Goal: Task Accomplishment & Management: Manage account settings

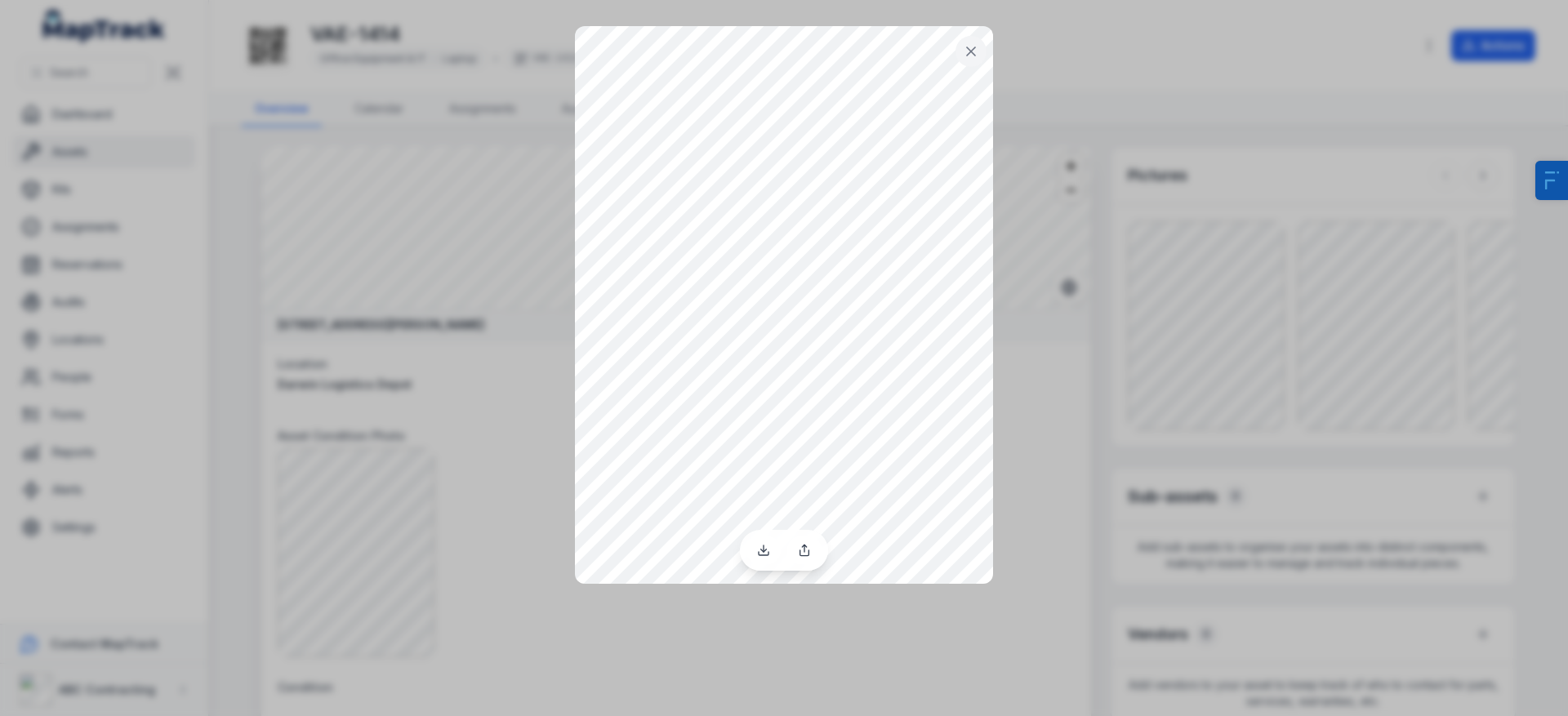
click at [1193, 155] on div at bounding box center [784, 358] width 1568 height 716
click at [1394, 313] on div at bounding box center [784, 358] width 1568 height 716
click at [1363, 305] on div at bounding box center [784, 358] width 1568 height 716
click at [984, 53] on button at bounding box center [971, 51] width 31 height 31
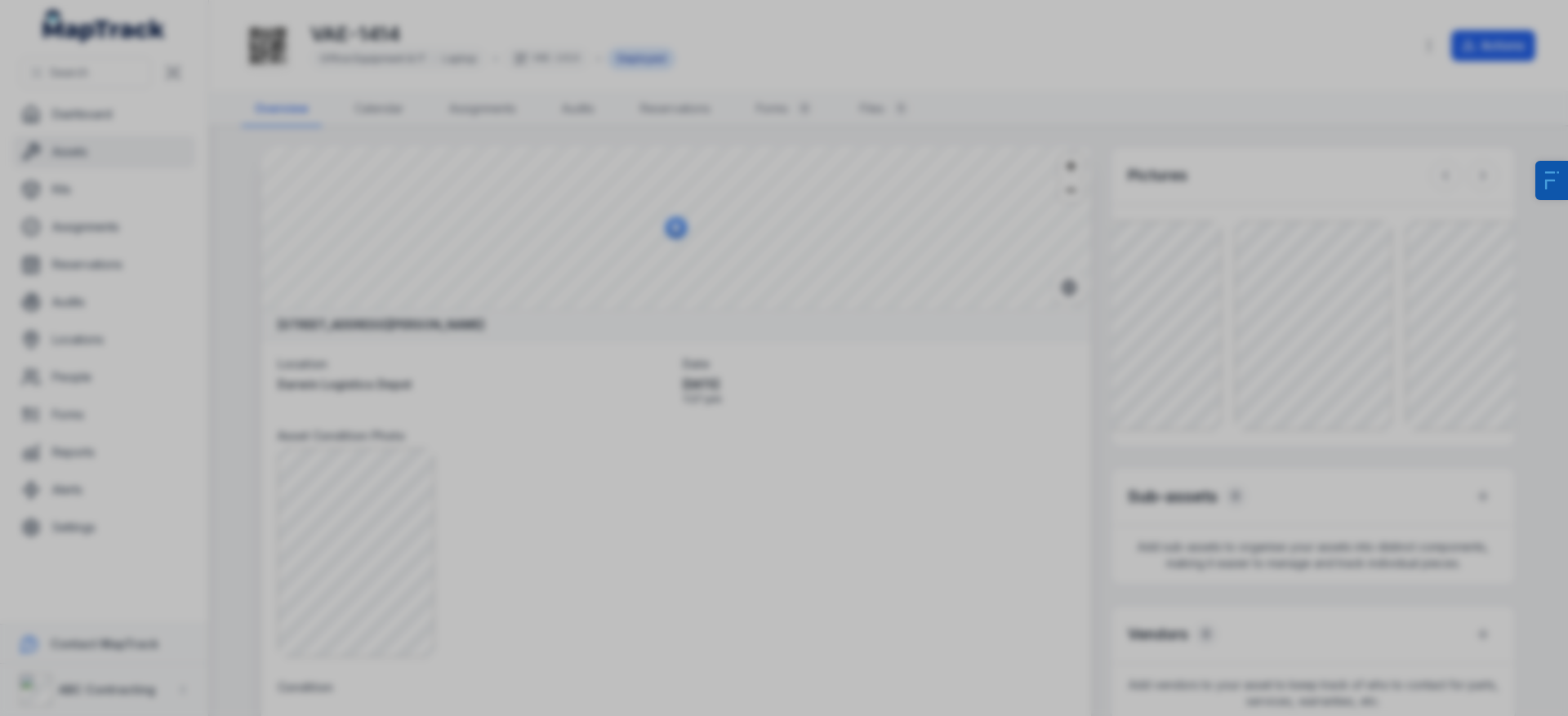
click at [1075, 103] on div at bounding box center [784, 358] width 1568 height 716
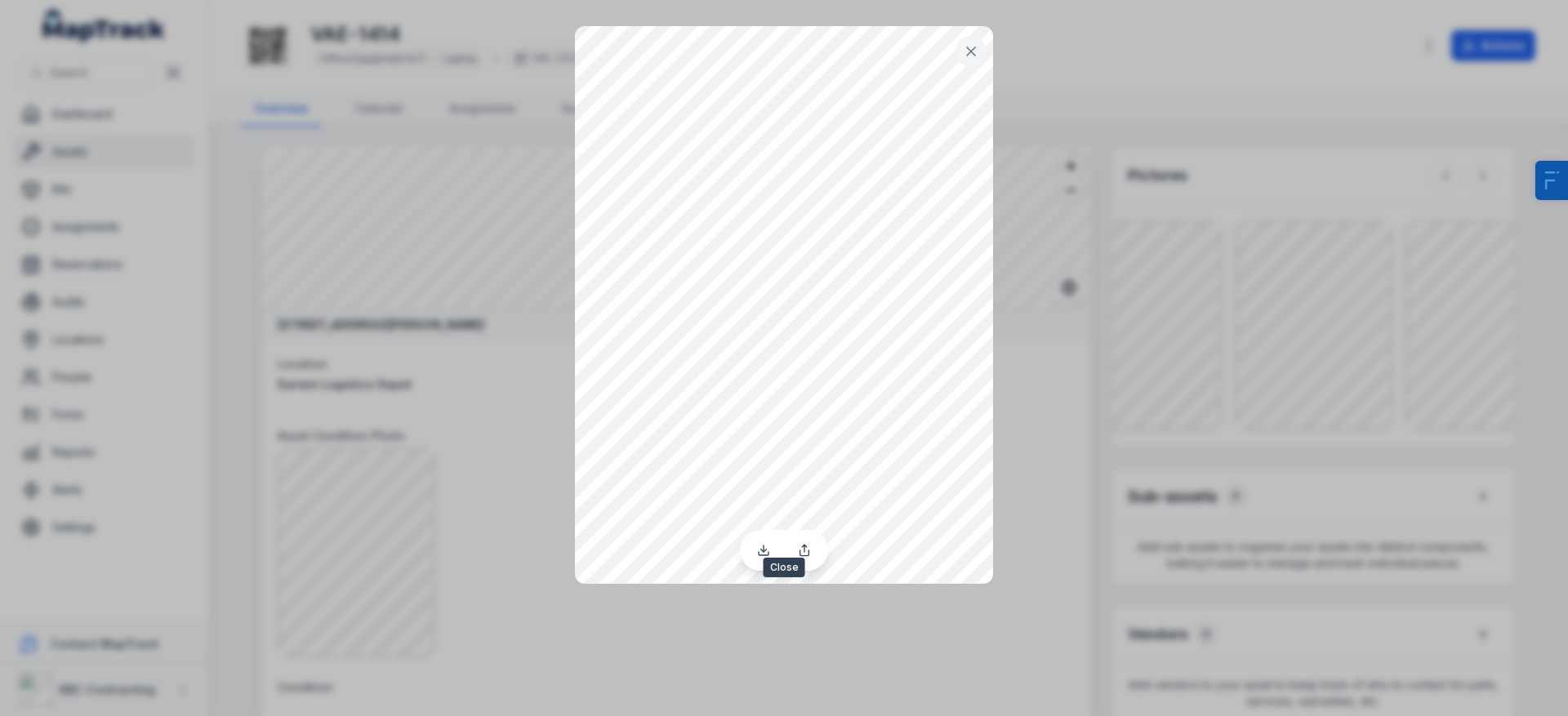
click at [977, 54] on icon at bounding box center [971, 51] width 16 height 16
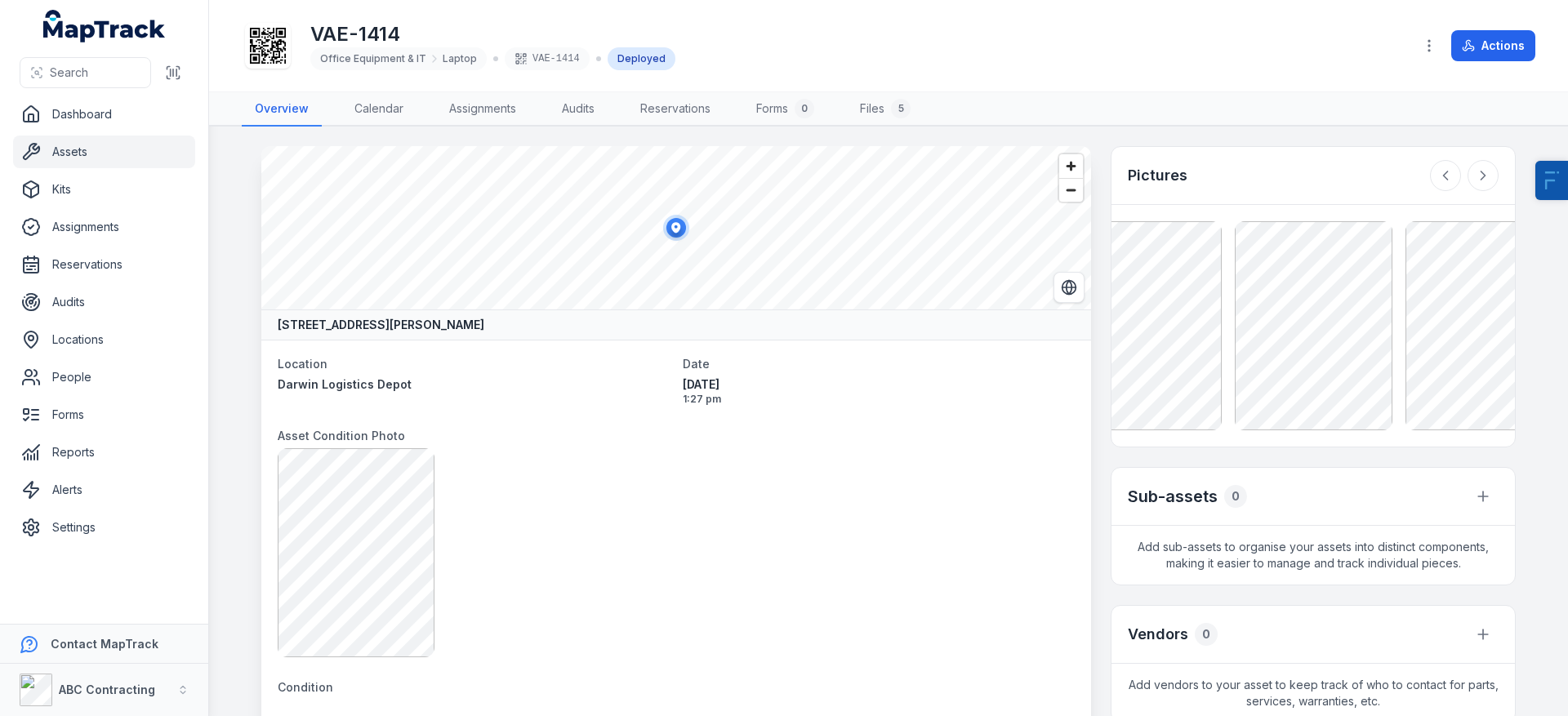
click at [1080, 58] on div "VAE-1414 Office Equipment & IT Laptop VAE-1414 Deployed" at bounding box center [821, 46] width 1159 height 53
click at [676, 529] on div at bounding box center [676, 553] width 797 height 209
click at [78, 531] on link "Settings" at bounding box center [104, 527] width 182 height 32
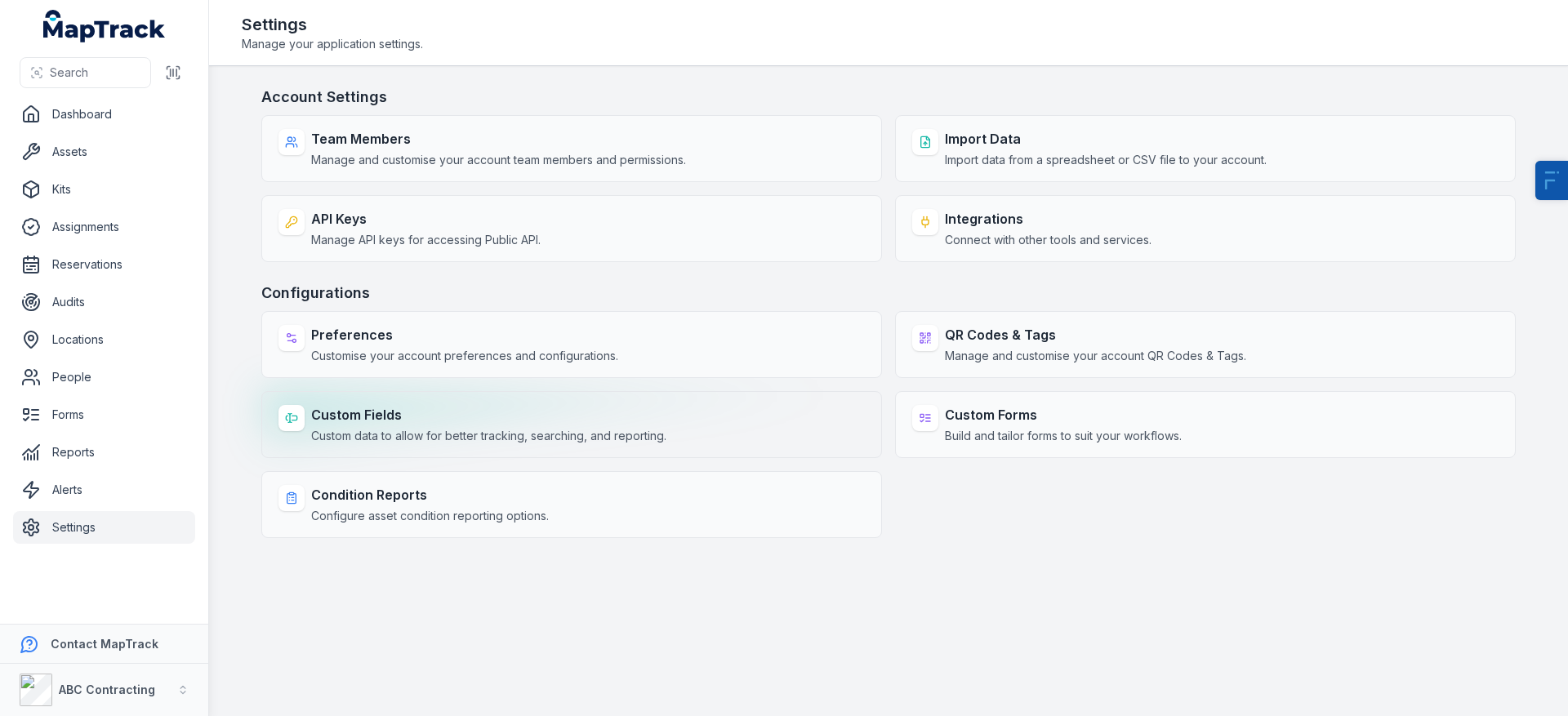
click at [342, 420] on strong "Custom Fields" at bounding box center [489, 414] width 355 height 20
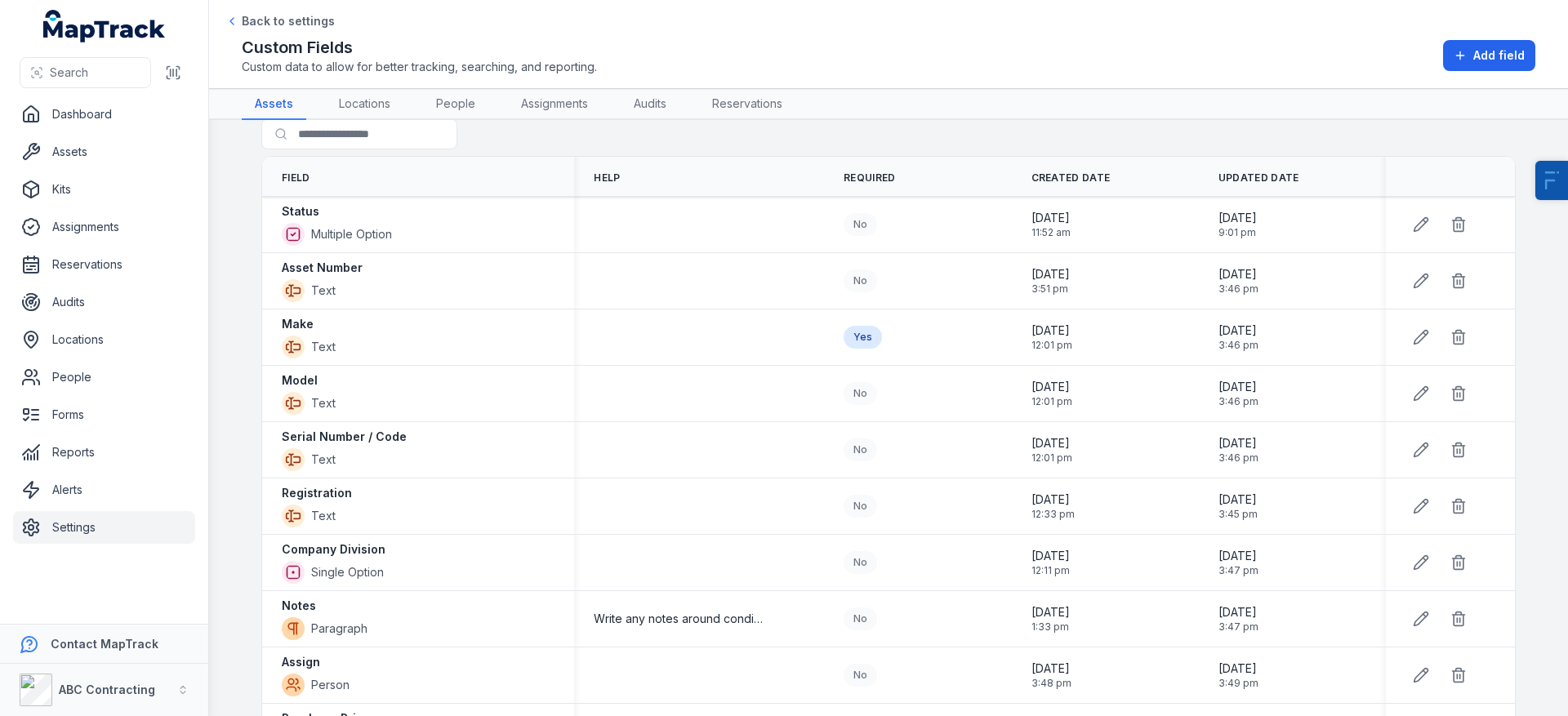
scroll to position [31, 0]
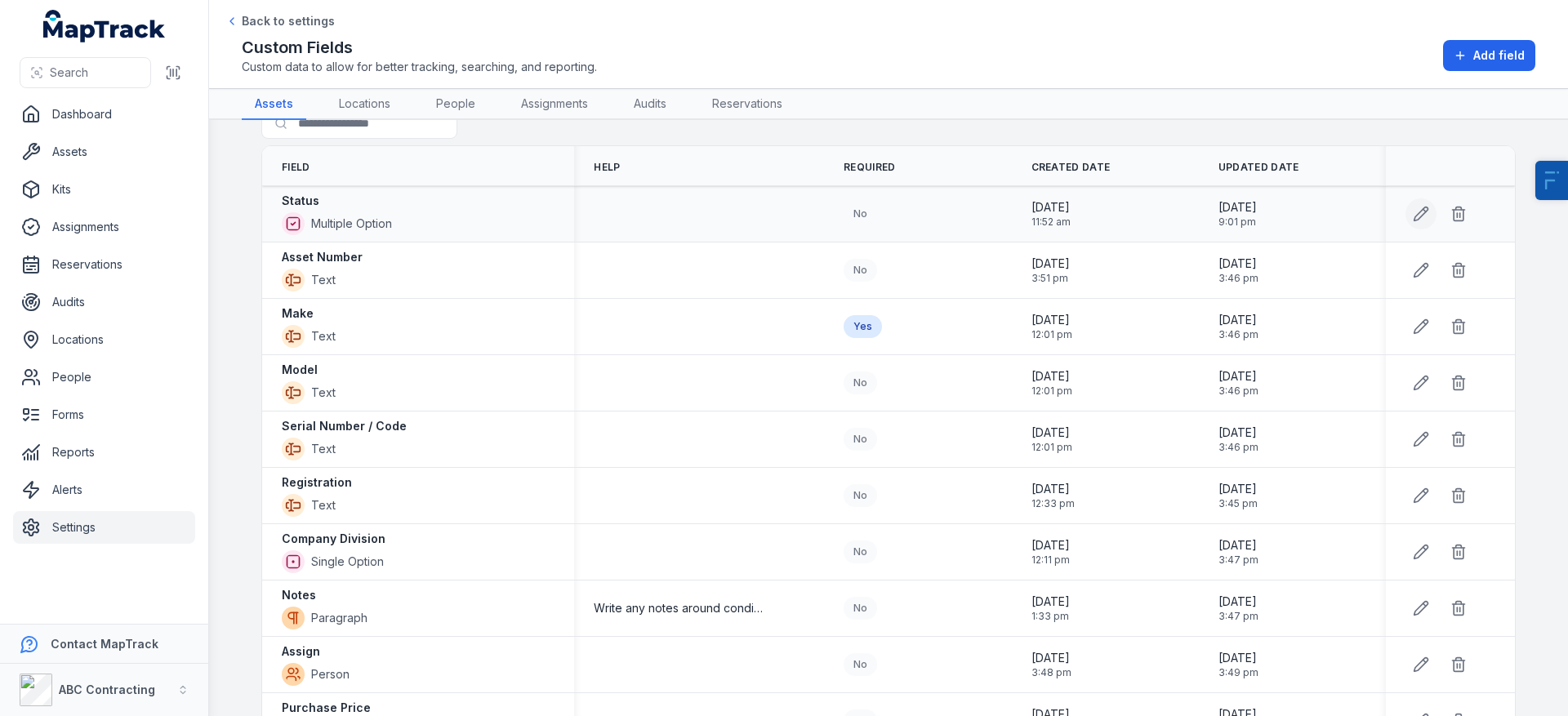
click at [1415, 220] on icon at bounding box center [1422, 214] width 14 height 14
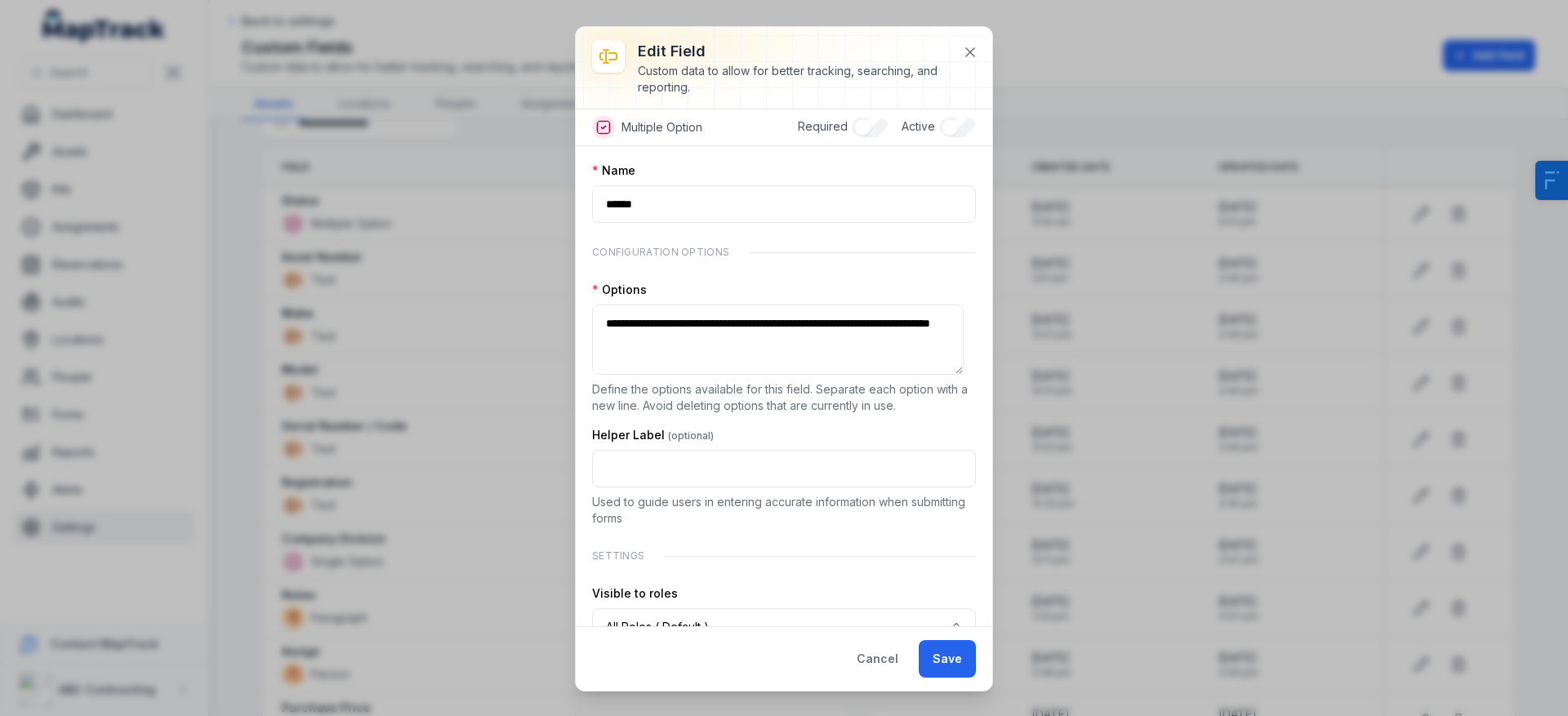
scroll to position [10, 0]
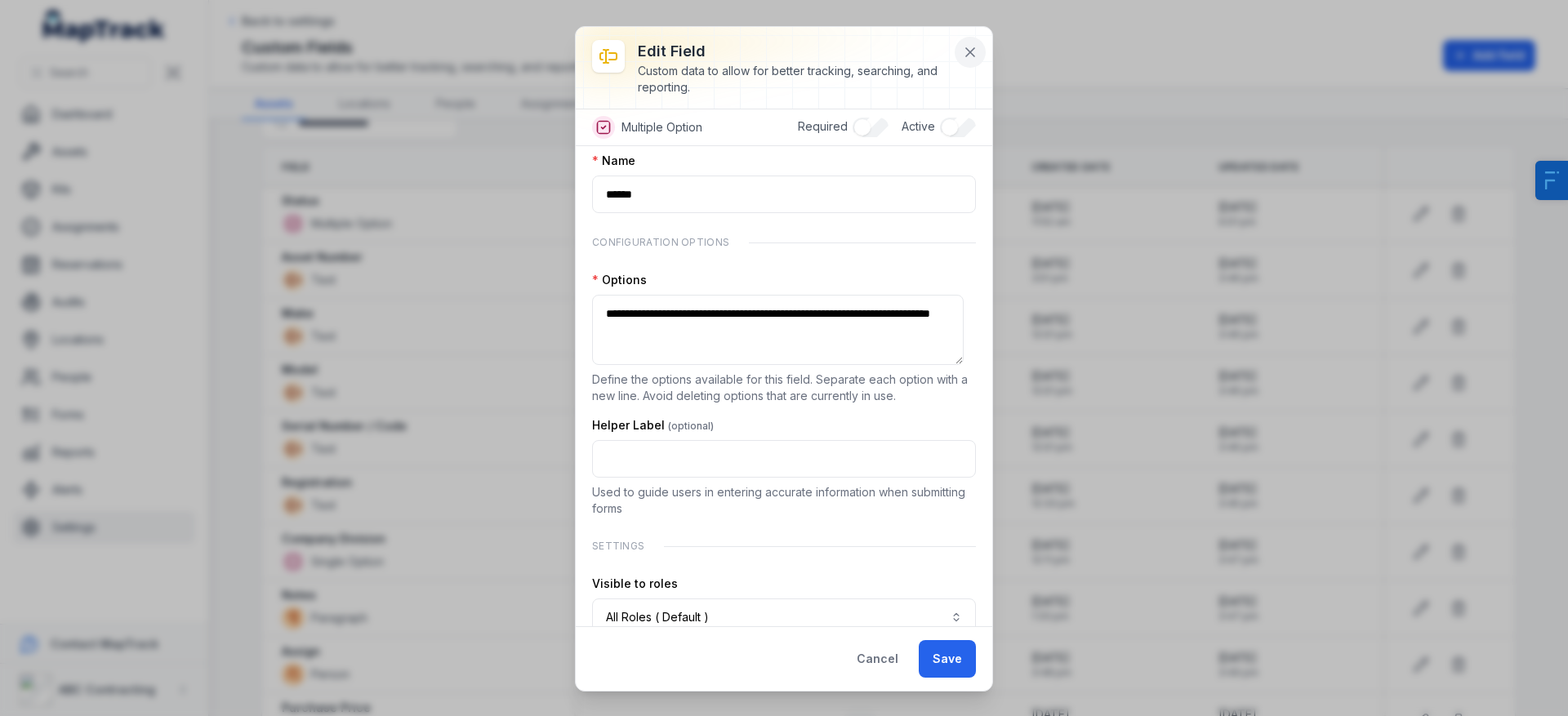
click at [977, 56] on icon at bounding box center [970, 52] width 16 height 16
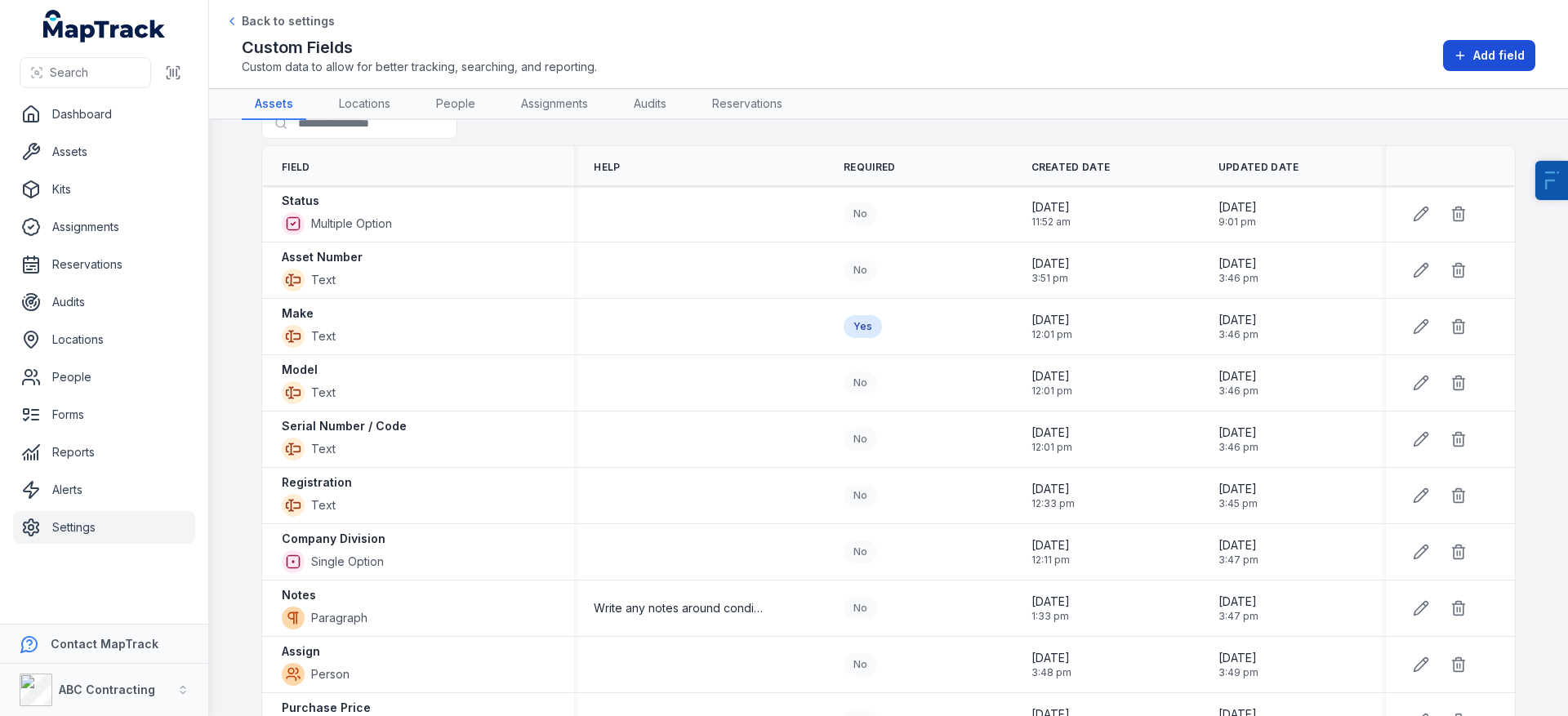
click at [1460, 69] on button "Add field" at bounding box center [1489, 55] width 93 height 31
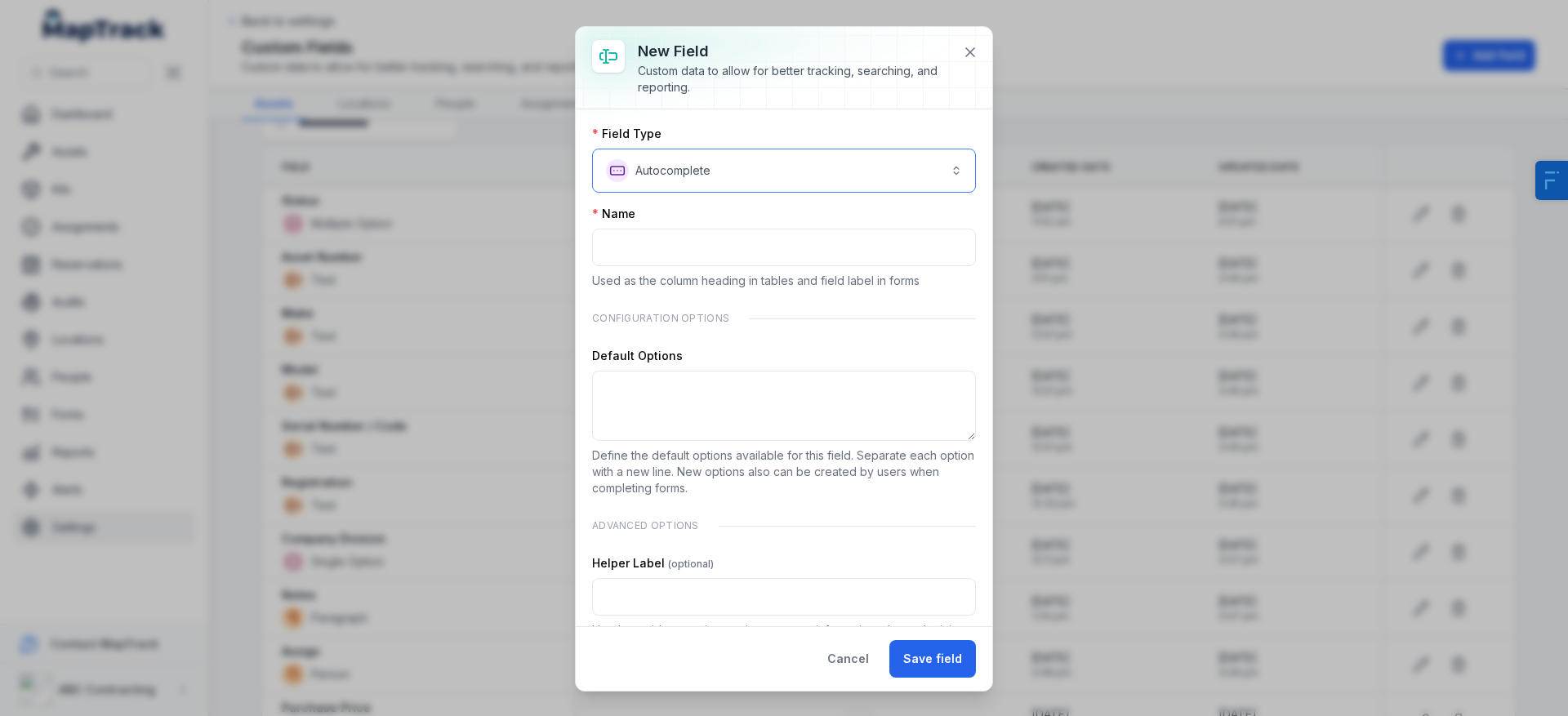
click at [693, 160] on button "**********" at bounding box center [784, 171] width 384 height 44
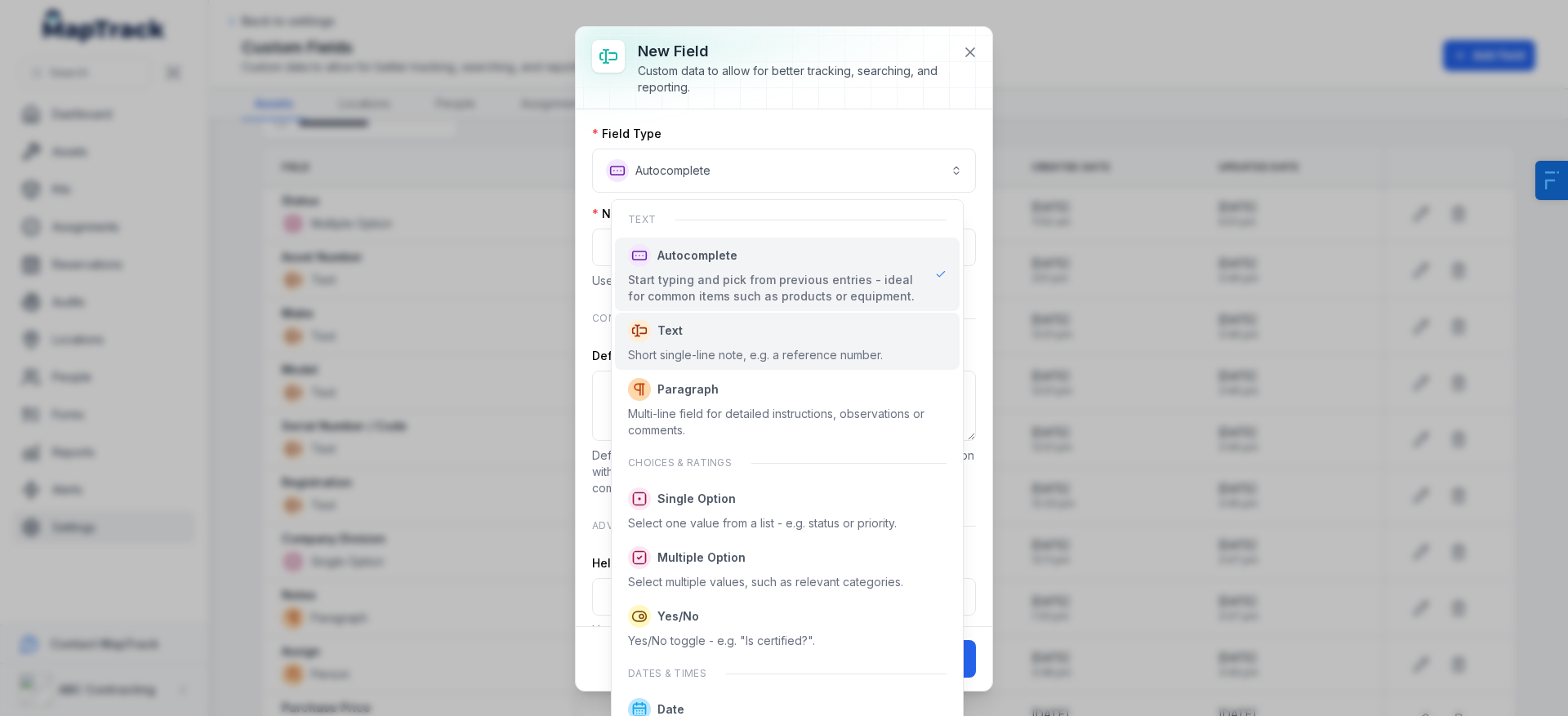
click at [721, 344] on span "Text Short single-line note, e.g. a reference number." at bounding box center [756, 341] width 255 height 44
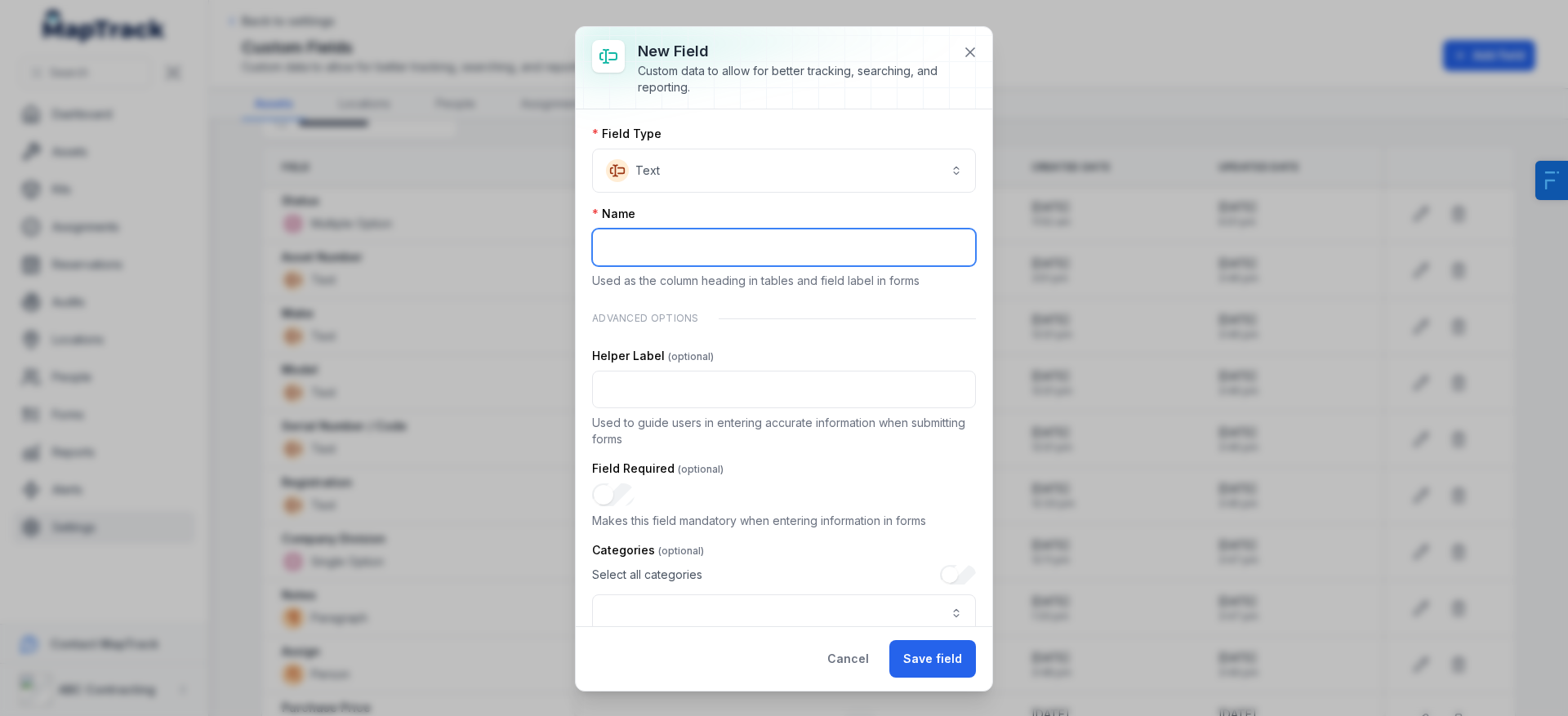
click at [692, 258] on input ":rs:-form-item-label" at bounding box center [784, 247] width 384 height 37
type input "****"
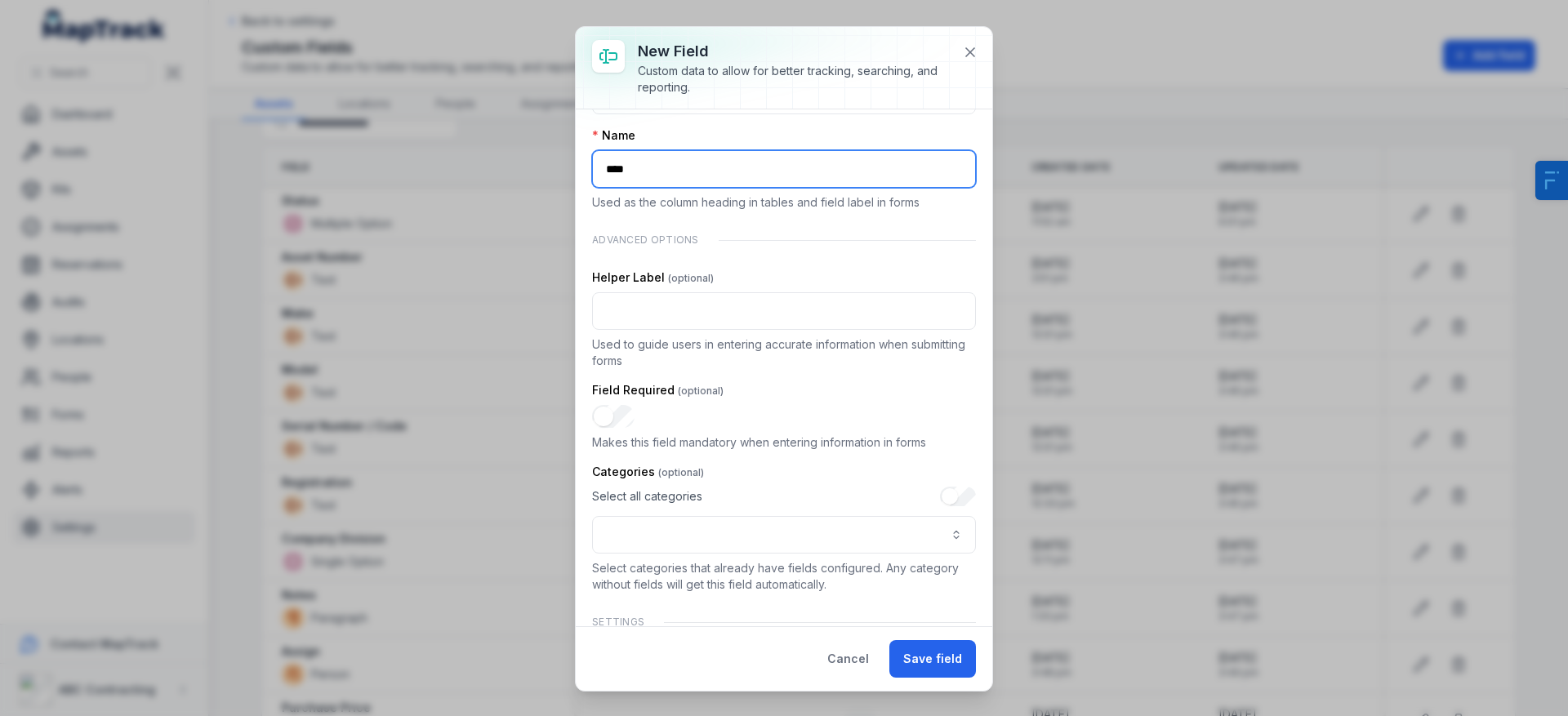
scroll to position [89, 0]
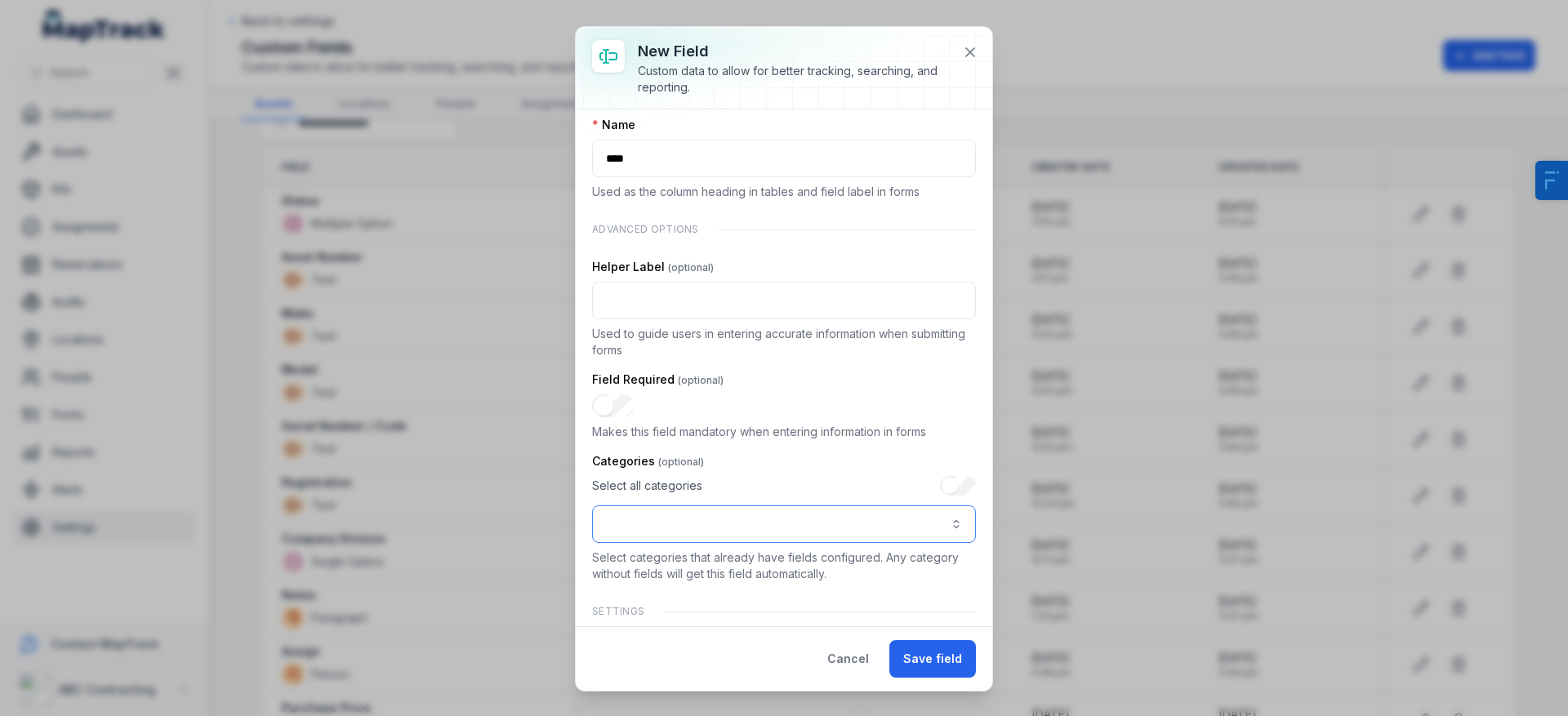
click at [730, 516] on button ":r14:-form-item-label" at bounding box center [784, 524] width 384 height 37
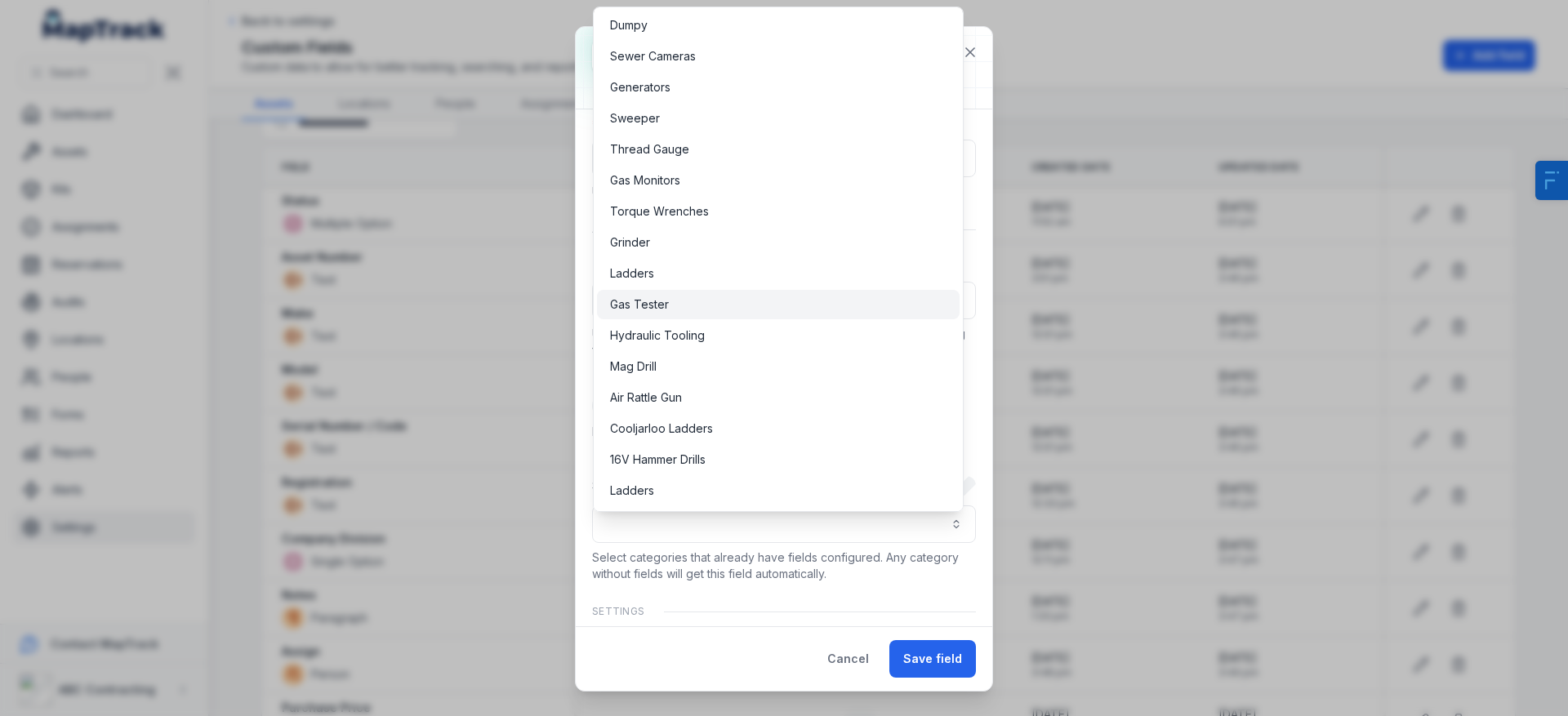
click at [813, 298] on div "Gas Tester" at bounding box center [778, 304] width 337 height 16
click at [802, 273] on div "Ladders" at bounding box center [778, 273] width 337 height 16
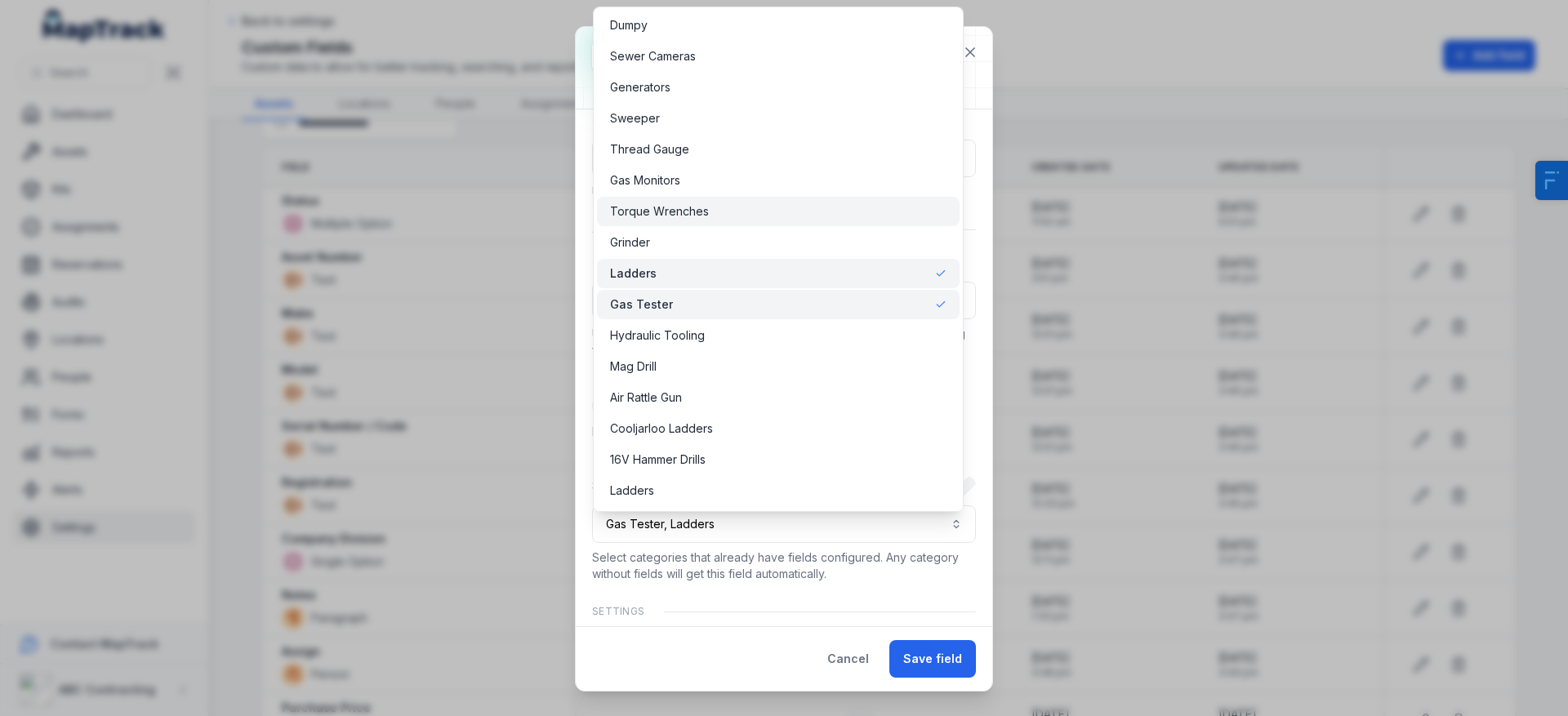
click at [824, 199] on div "Torque Wrenches" at bounding box center [778, 211] width 363 height 30
click at [825, 190] on div "Gas Monitors" at bounding box center [778, 180] width 363 height 30
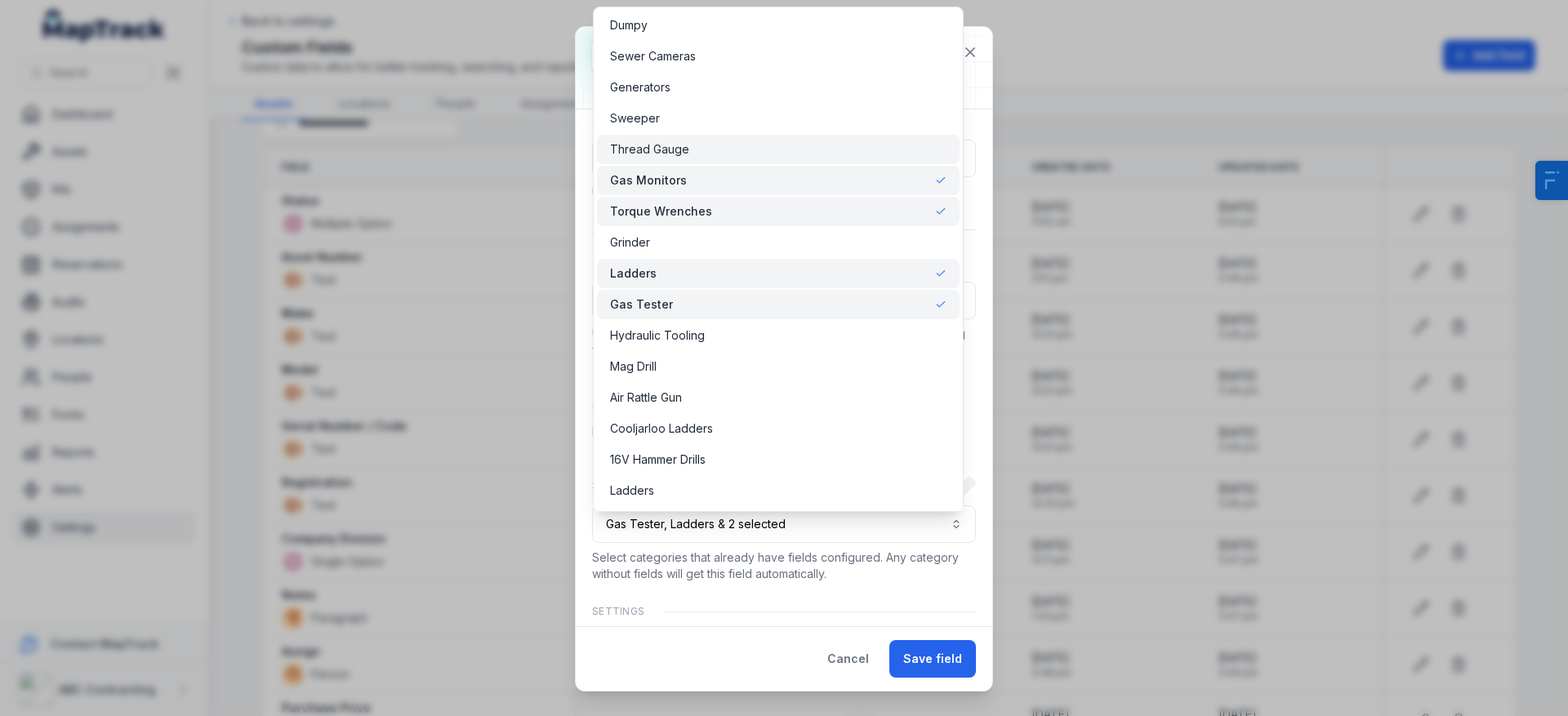
click at [821, 152] on div "Thread Gauge" at bounding box center [778, 149] width 337 height 16
click at [819, 120] on div "Sweeper" at bounding box center [778, 118] width 337 height 16
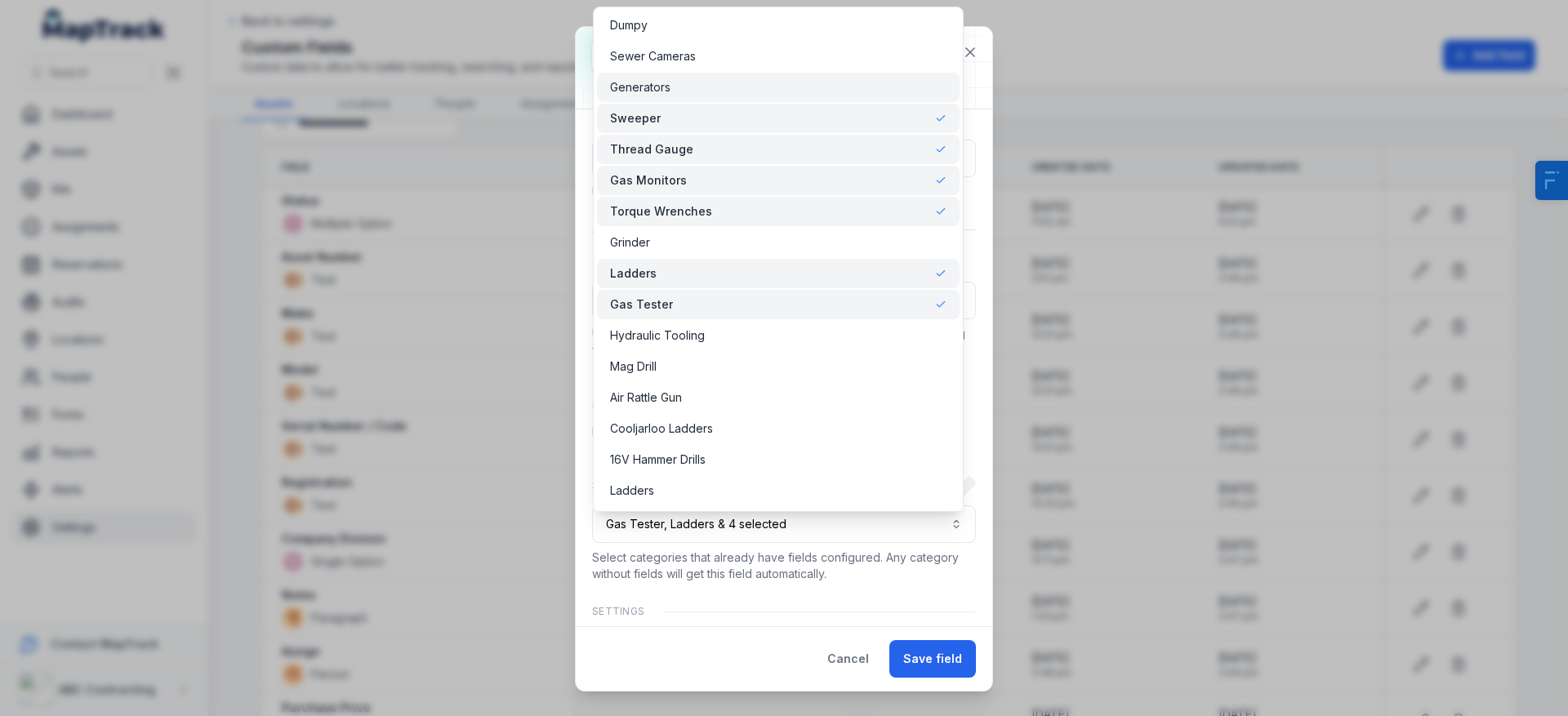
click at [823, 84] on div "Generators" at bounding box center [778, 87] width 337 height 16
click at [736, 237] on div "Grinder" at bounding box center [778, 242] width 363 height 30
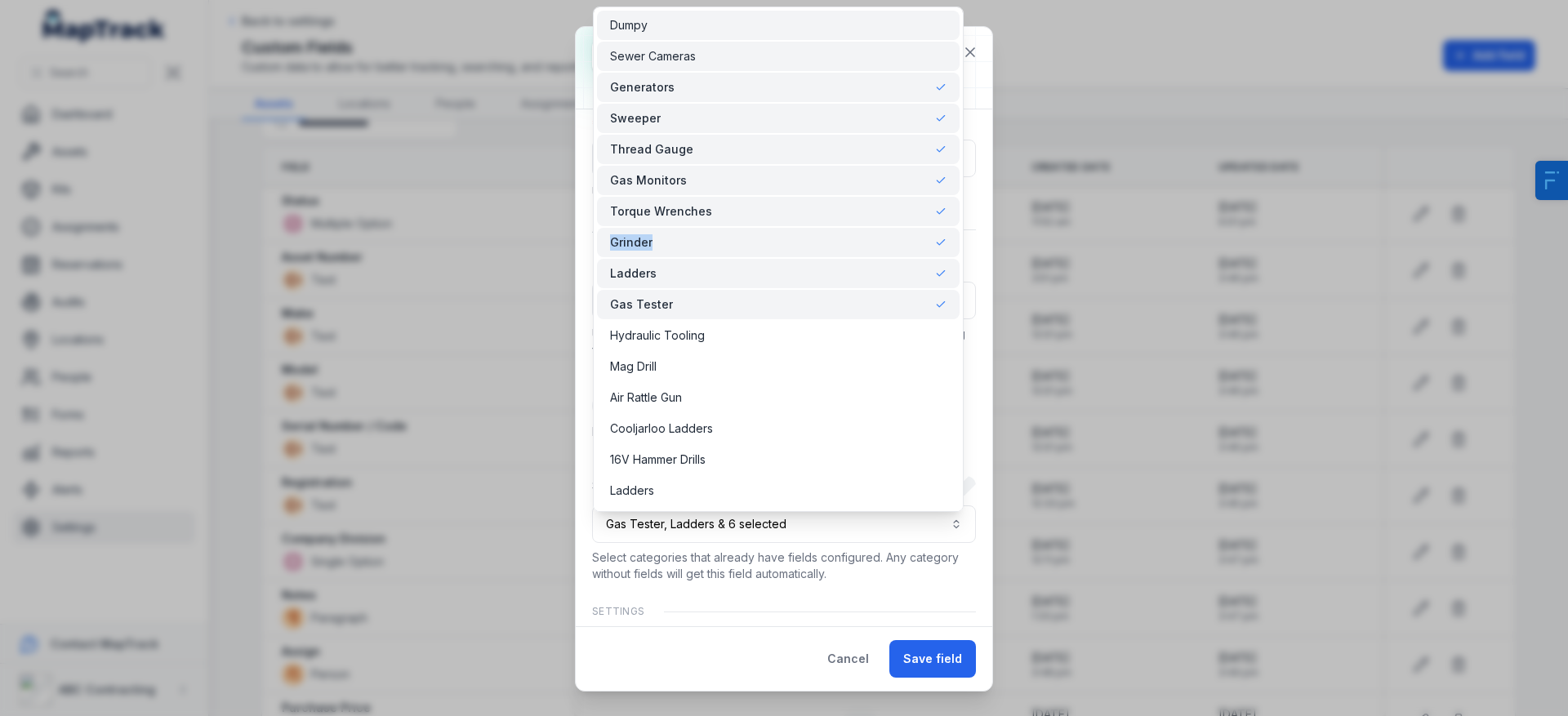
drag, startPoint x: 779, startPoint y: 41, endPoint x: 777, endPoint y: 25, distance: 16.1
click at [779, 42] on div "Sewer Cameras" at bounding box center [778, 56] width 363 height 30
click at [777, 23] on div "Dumpy" at bounding box center [778, 25] width 337 height 16
click at [723, 401] on div "Air Rattle Gun" at bounding box center [778, 397] width 337 height 16
click at [935, 601] on div "**********" at bounding box center [784, 388] width 384 height 703
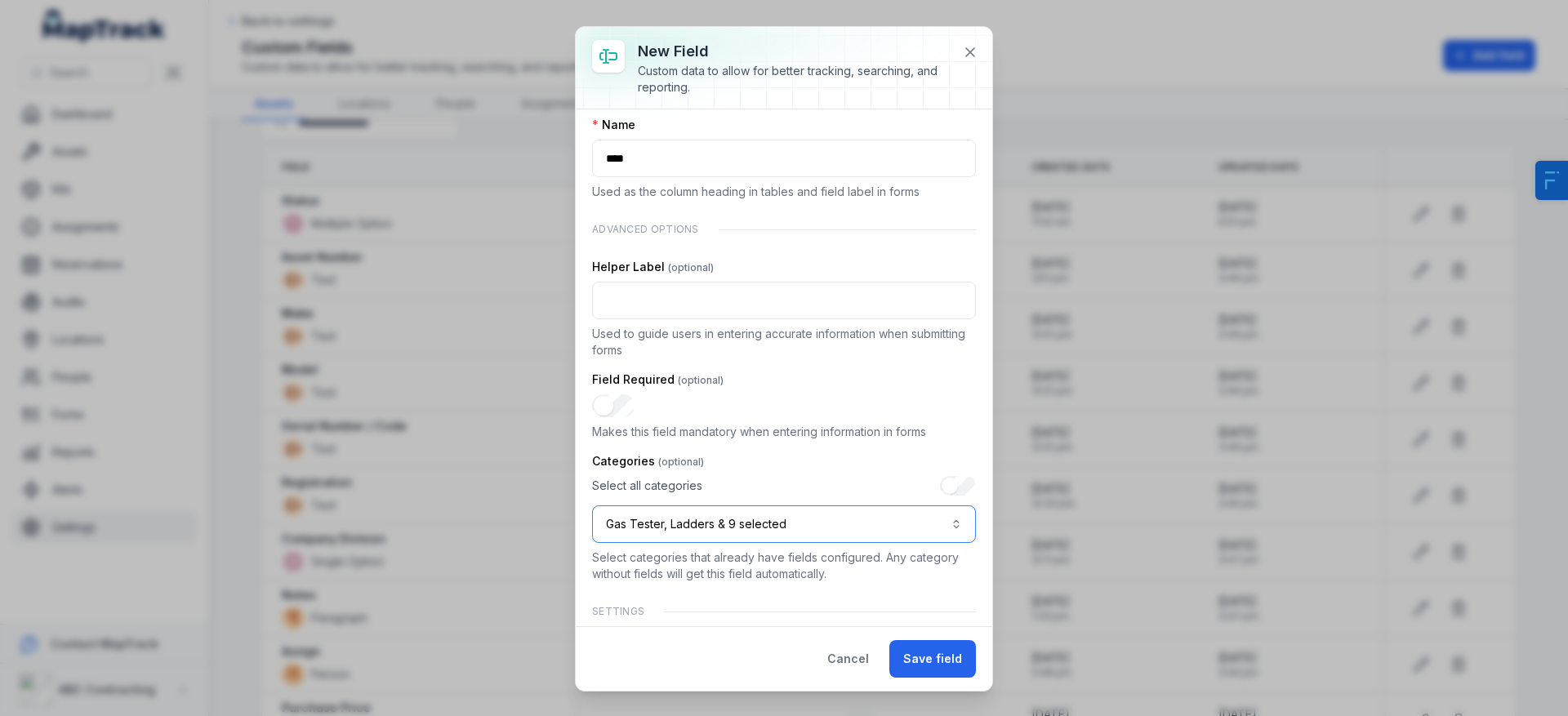
scroll to position [220, 0]
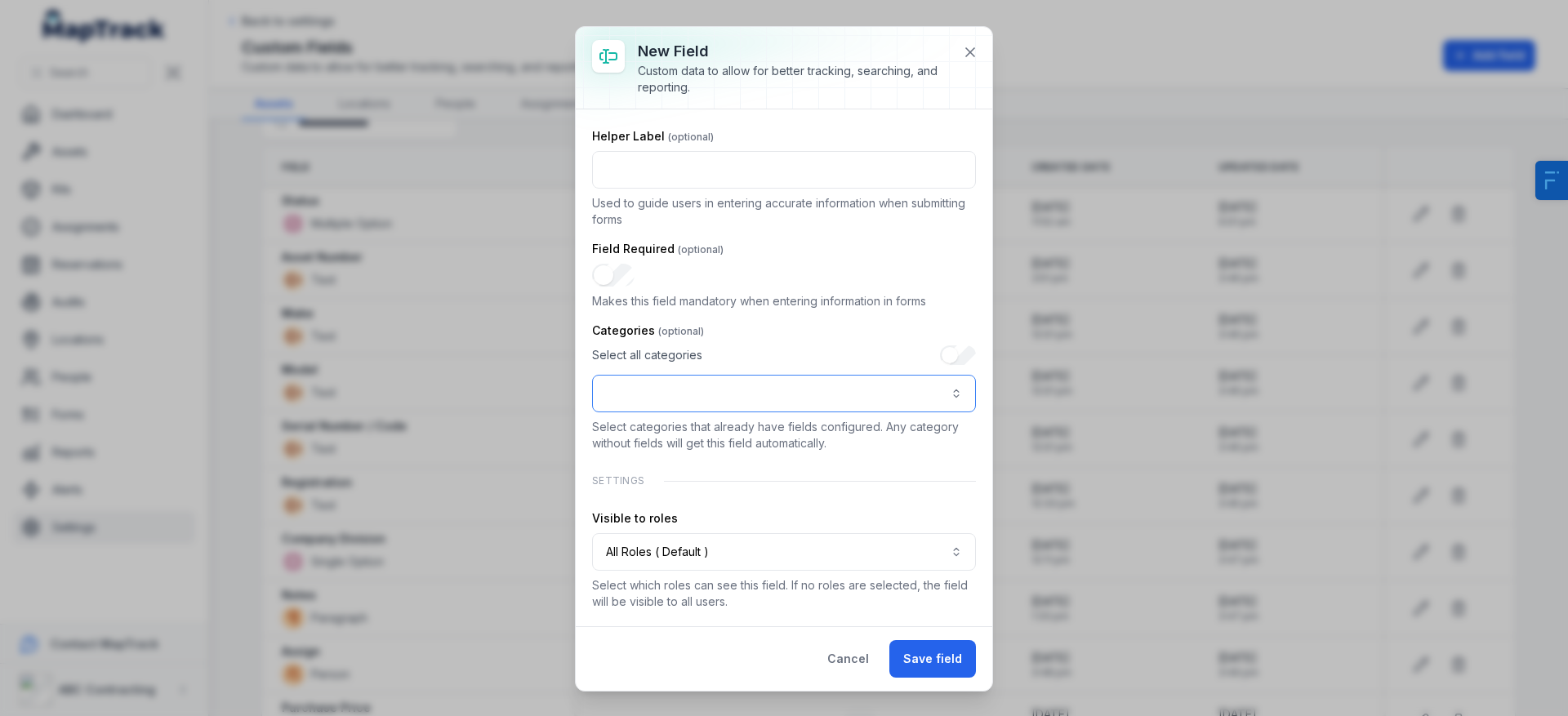
click at [800, 397] on button ":r14:-form-item-label" at bounding box center [784, 393] width 384 height 37
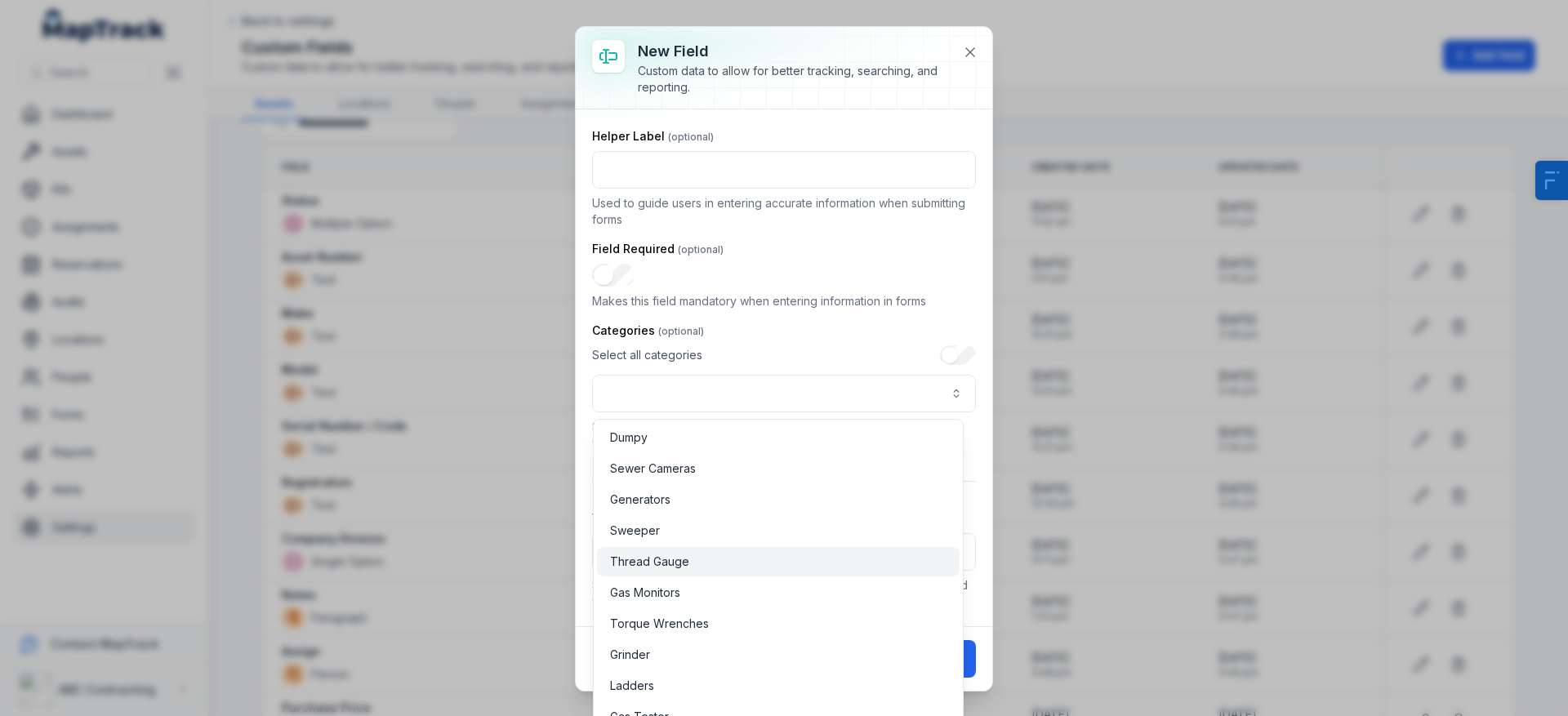
scroll to position [289, 0]
click at [746, 552] on div "Cooljarloo Ladders" at bounding box center [778, 551] width 337 height 16
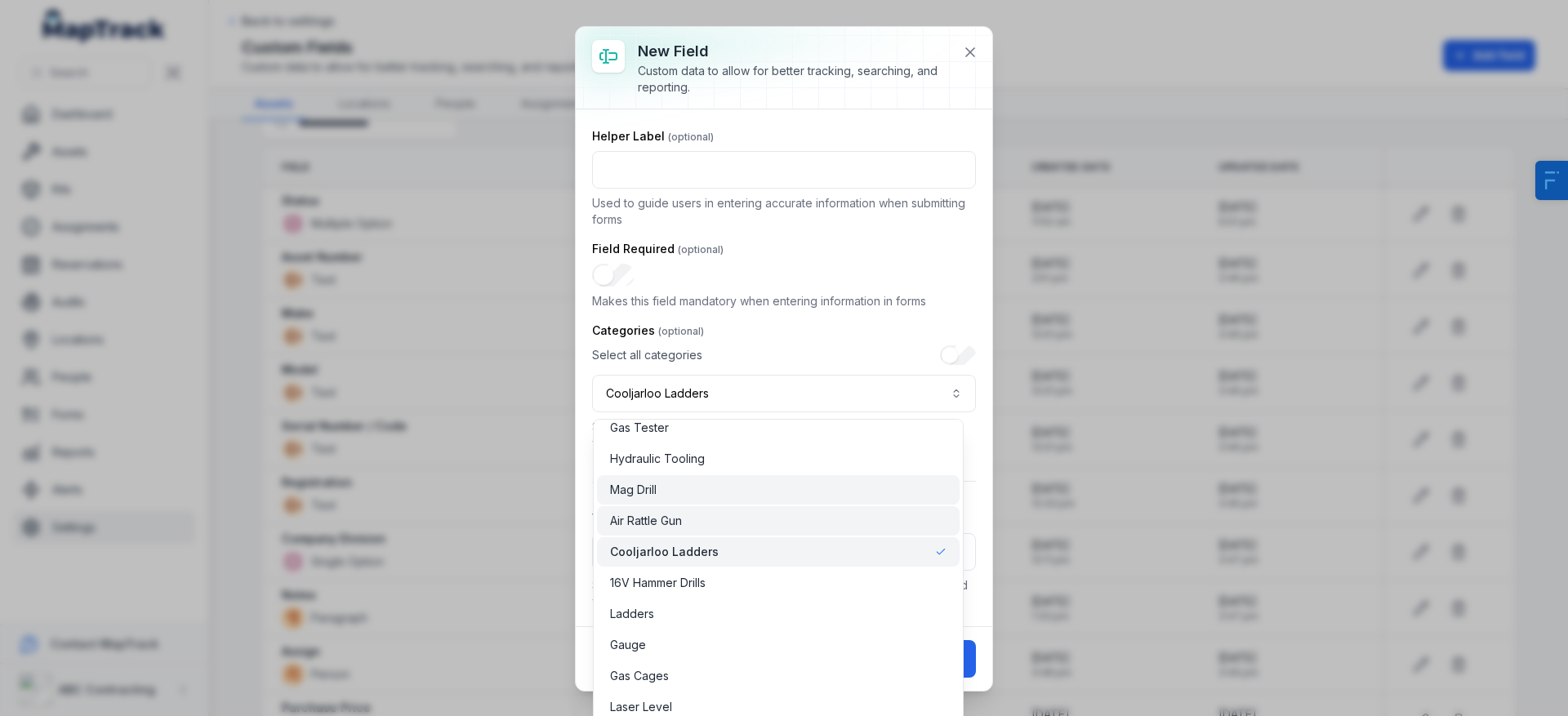
click at [745, 490] on div "Mag Drill" at bounding box center [778, 489] width 337 height 16
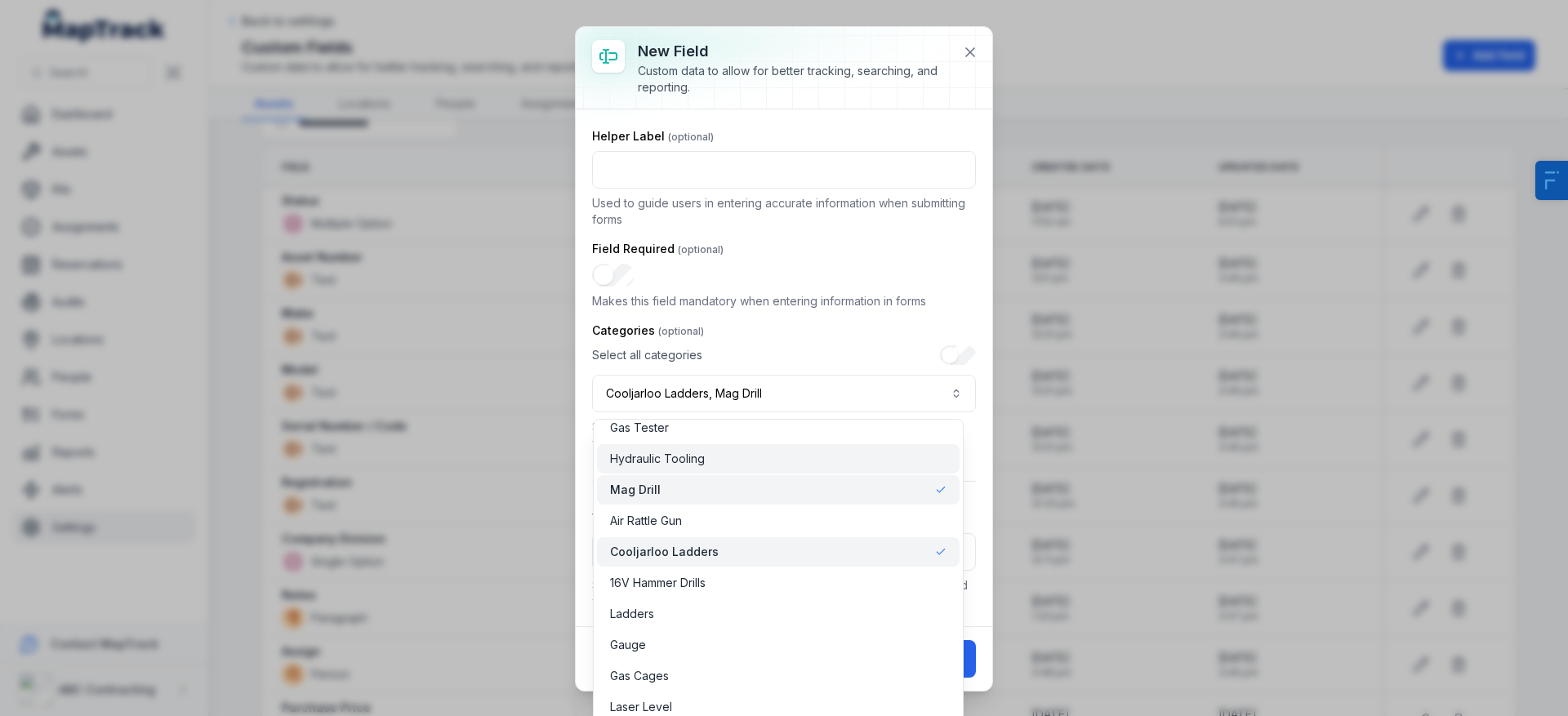
click at [754, 454] on div "Hydraulic Tooling" at bounding box center [778, 459] width 337 height 16
click at [762, 439] on div "Gas Tester" at bounding box center [778, 427] width 363 height 30
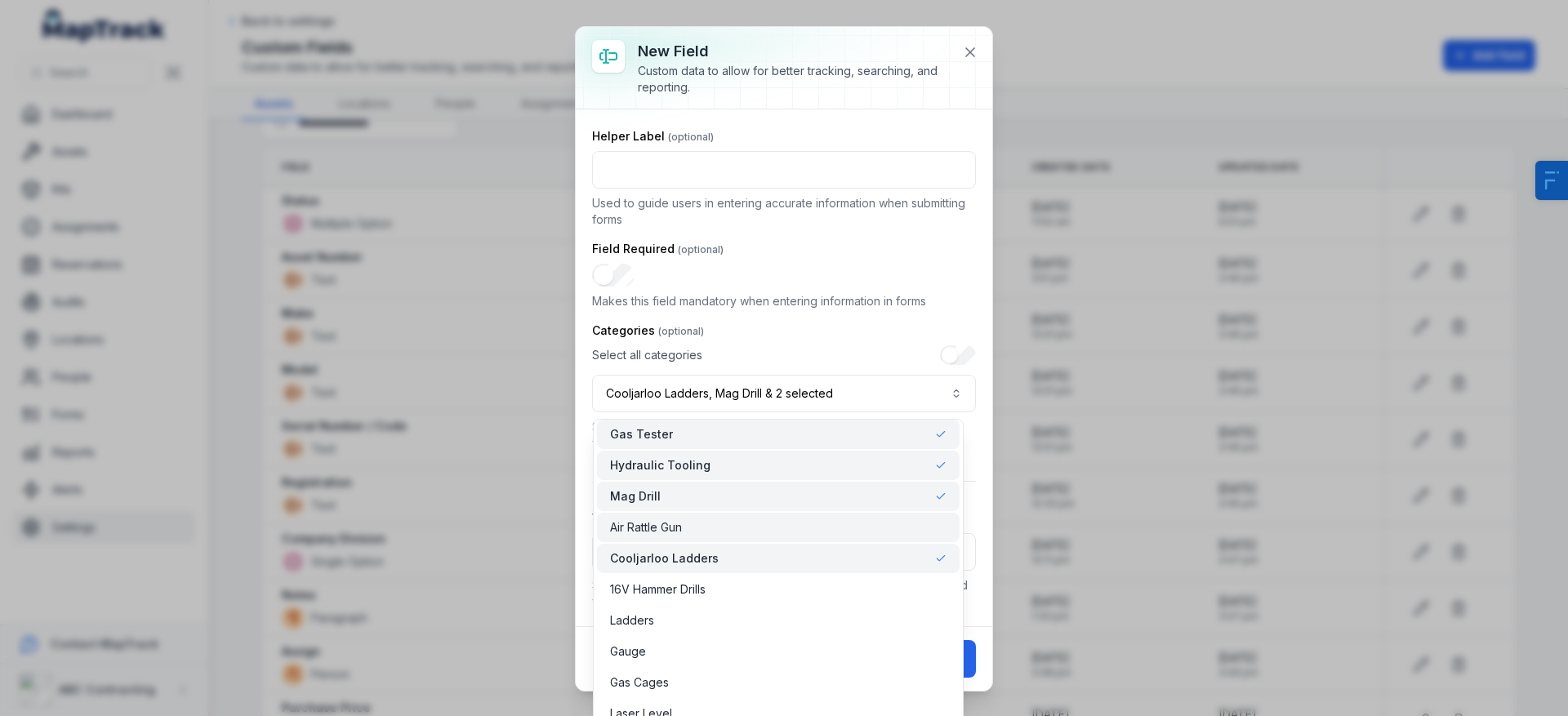
click at [744, 531] on div "Air Rattle Gun" at bounding box center [778, 527] width 337 height 16
click at [900, 319] on div "**********" at bounding box center [784, 257] width 384 height 703
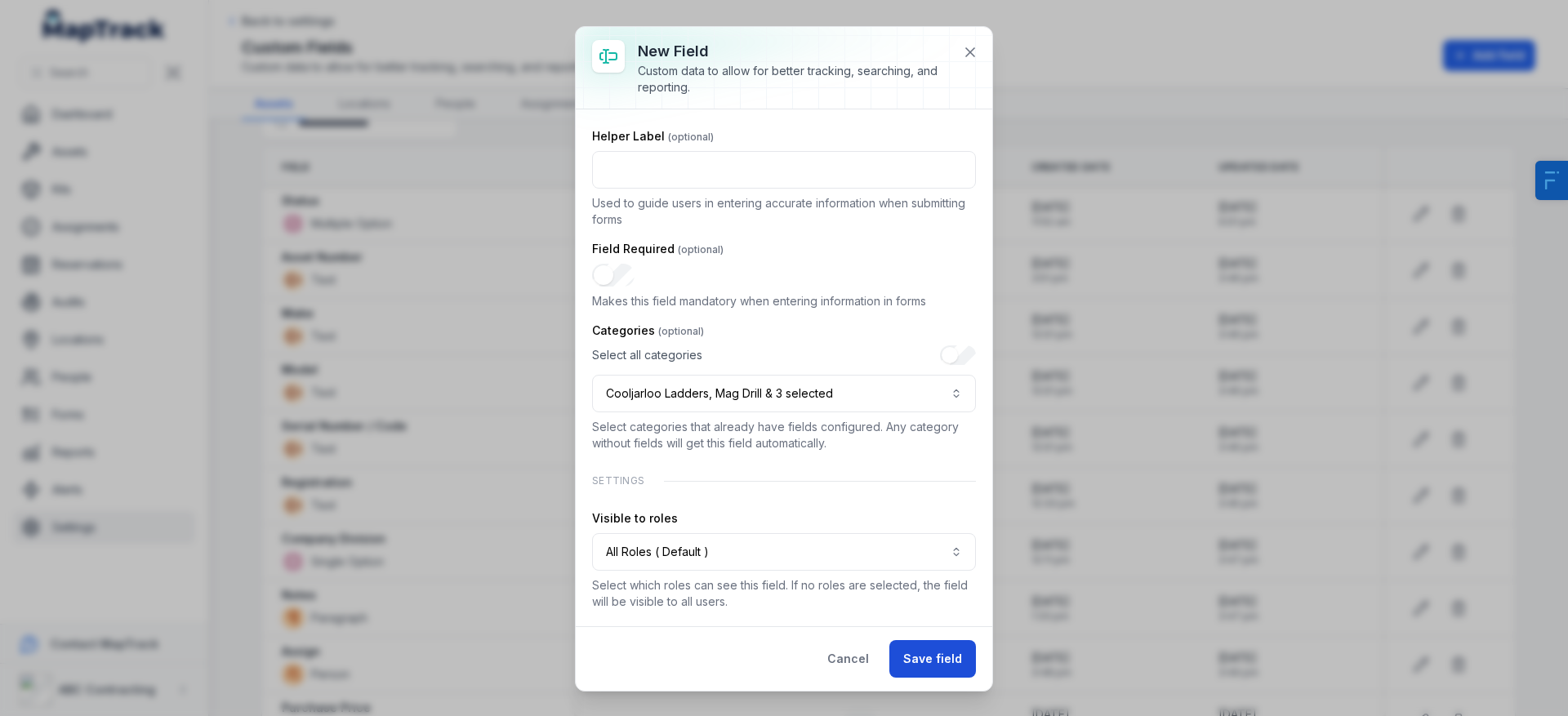
click at [945, 640] on div "Cancel Save field" at bounding box center [784, 658] width 416 height 65
click at [956, 651] on button "Save field" at bounding box center [933, 658] width 87 height 37
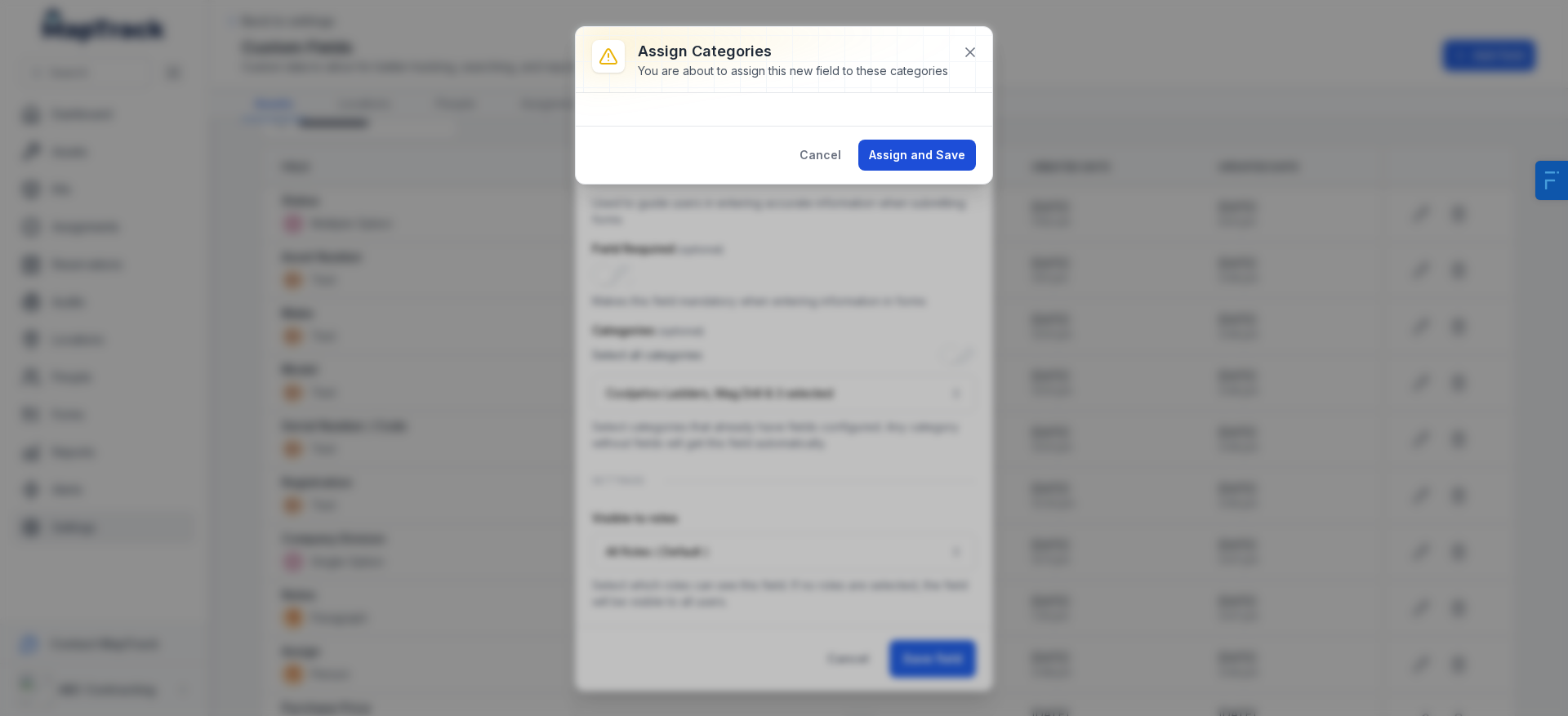
click at [914, 151] on button "Assign and Save" at bounding box center [917, 155] width 117 height 31
